Goal: Navigation & Orientation: Find specific page/section

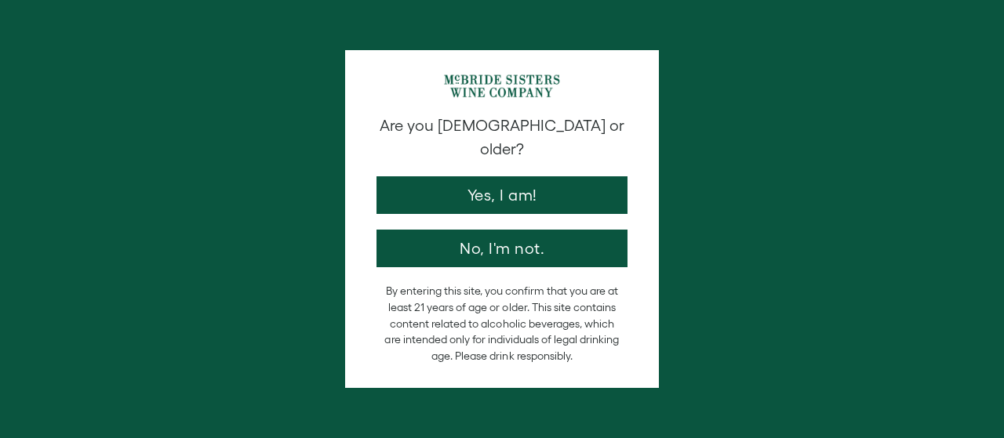
click at [512, 176] on button "Yes, I am!" at bounding box center [501, 195] width 251 height 38
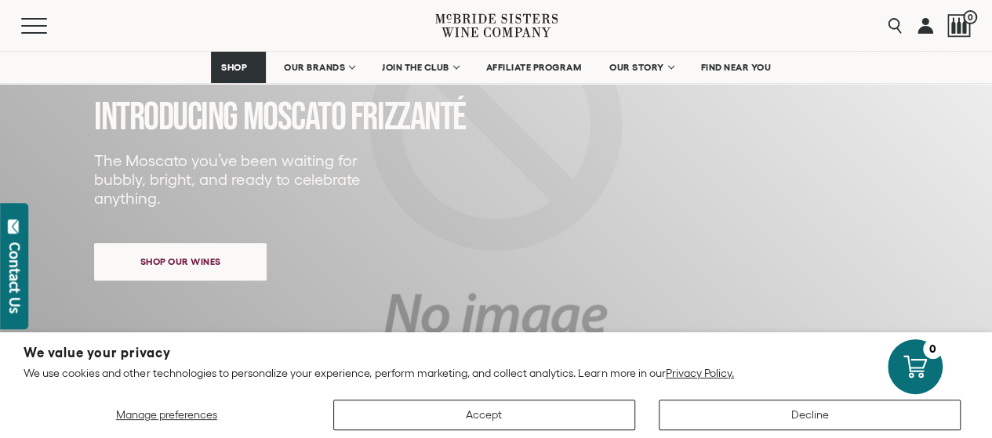
scroll to position [235, 0]
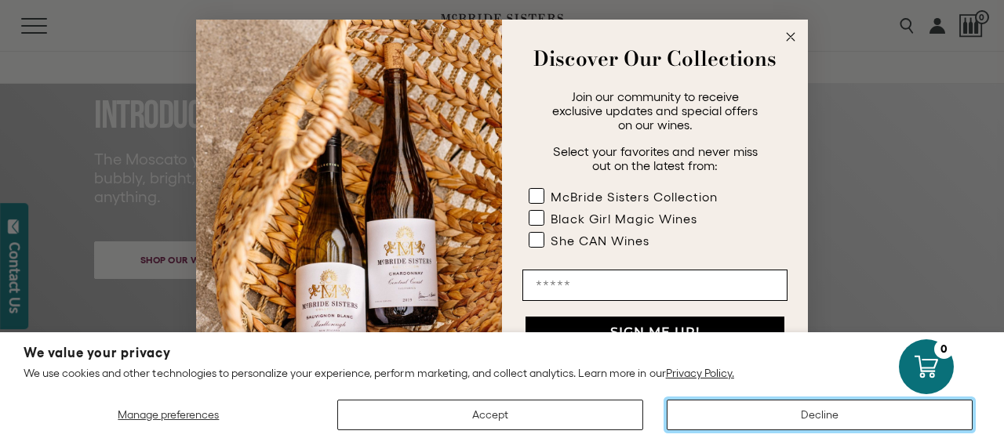
click at [813, 413] on button "Decline" at bounding box center [820, 415] width 306 height 31
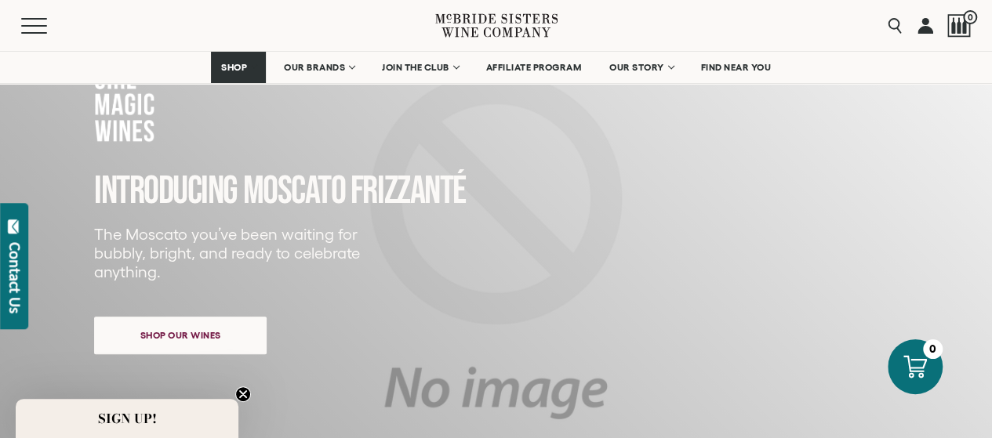
scroll to position [157, 0]
click at [205, 341] on span "Shop our wines" at bounding box center [181, 334] width 136 height 31
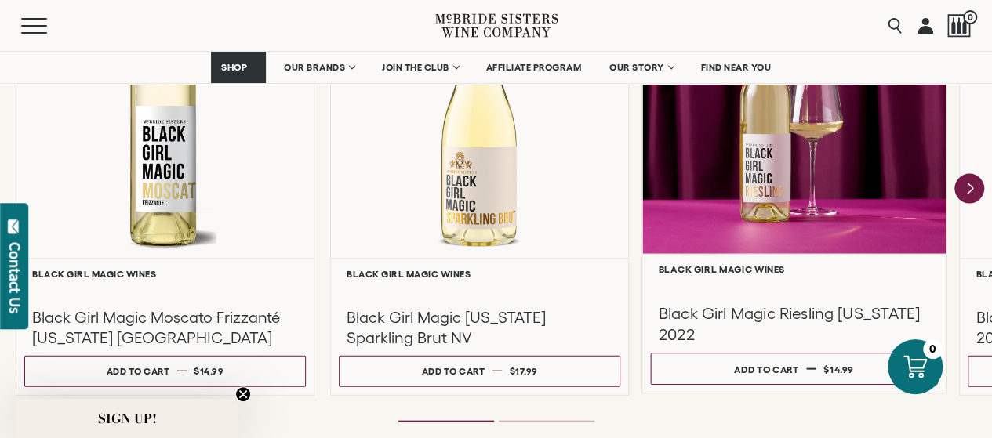
scroll to position [1511, 0]
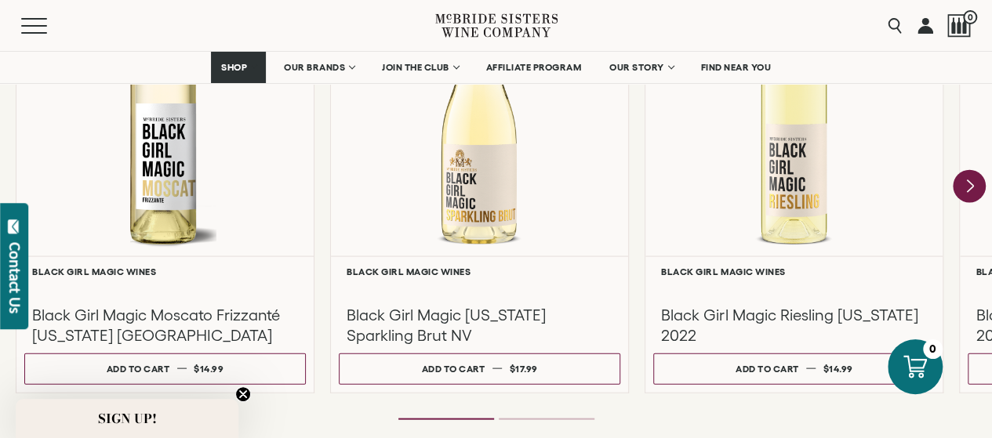
click at [966, 187] on icon "Next" at bounding box center [969, 186] width 33 height 33
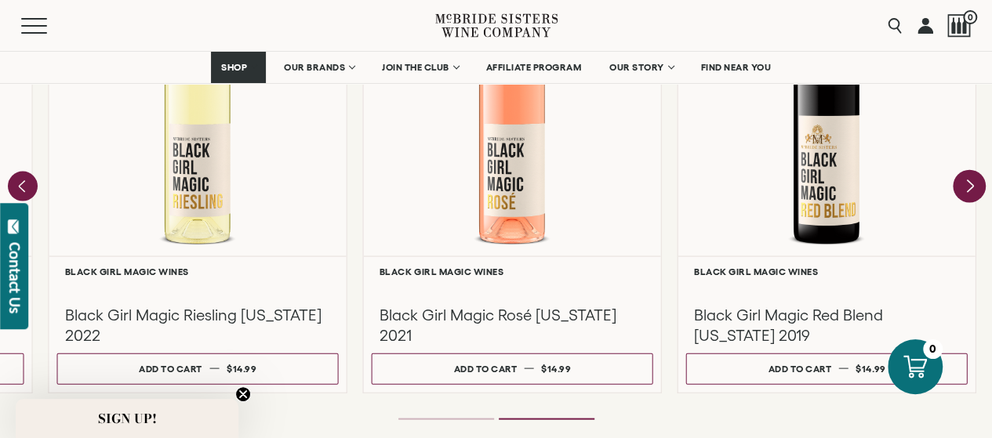
click at [0, 0] on div at bounding box center [0, 0] width 0 height 0
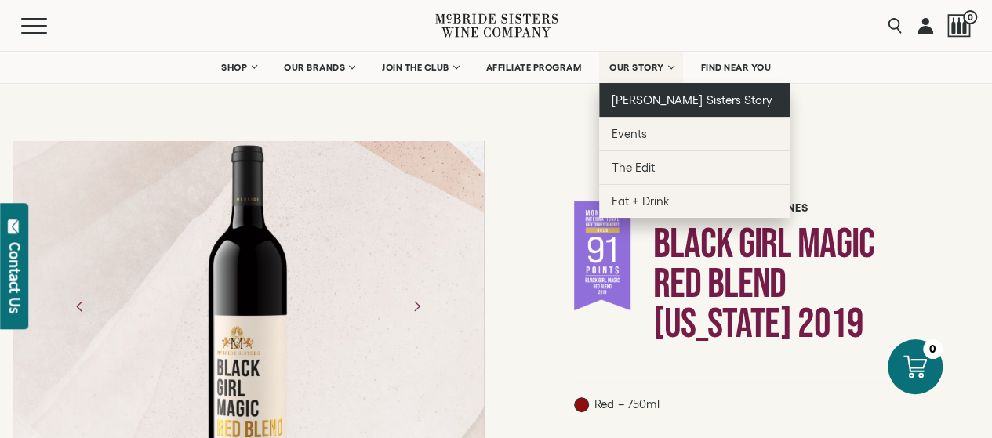
click at [656, 101] on span "[PERSON_NAME] Sisters Story" at bounding box center [692, 99] width 161 height 13
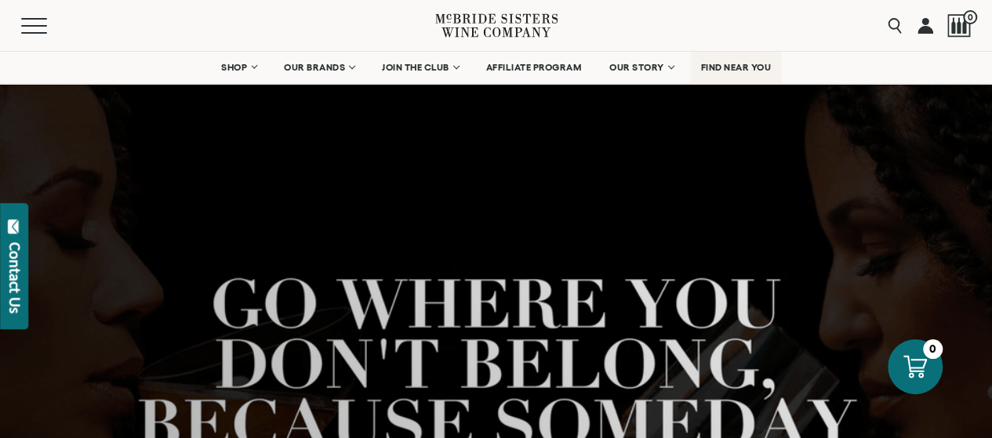
click at [721, 62] on span "FIND NEAR YOU" at bounding box center [736, 67] width 71 height 11
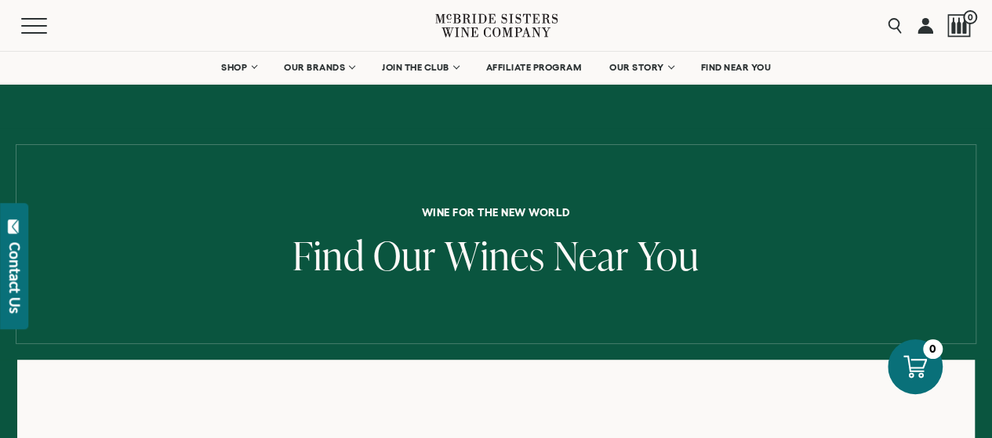
scroll to position [235, 0]
click at [739, 75] on link "FIND NEAR YOU" at bounding box center [736, 67] width 91 height 31
